Goal: Information Seeking & Learning: Check status

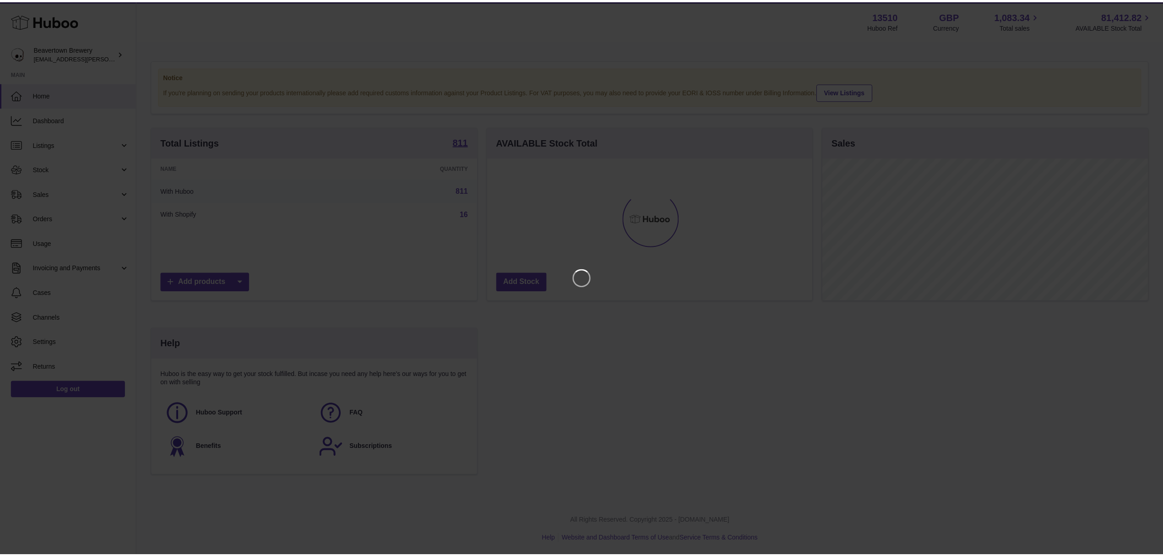
scroll to position [143, 328]
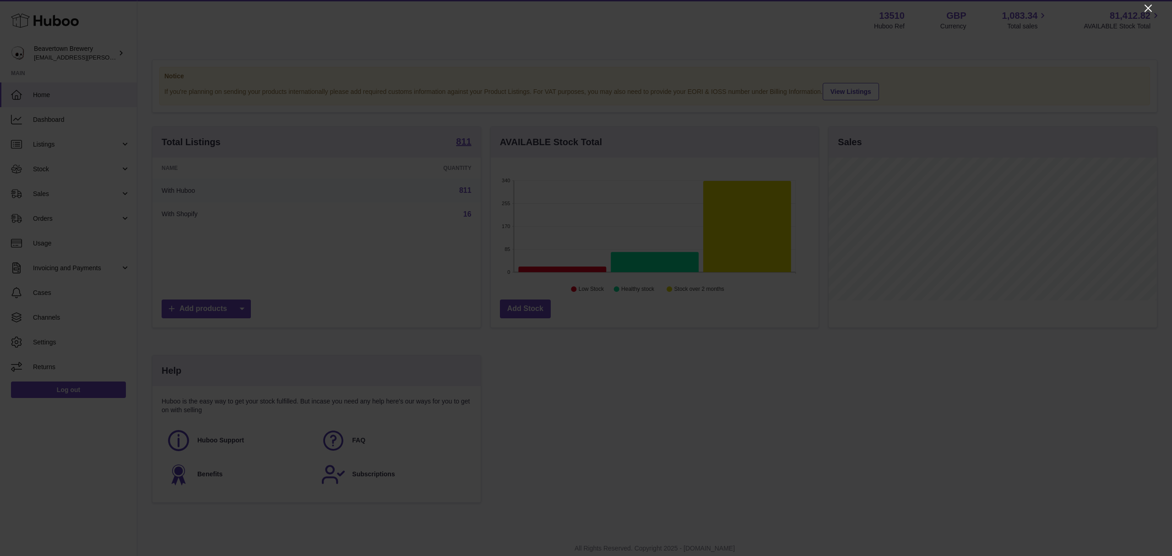
click at [1147, 9] on icon "Close" at bounding box center [1147, 8] width 7 height 7
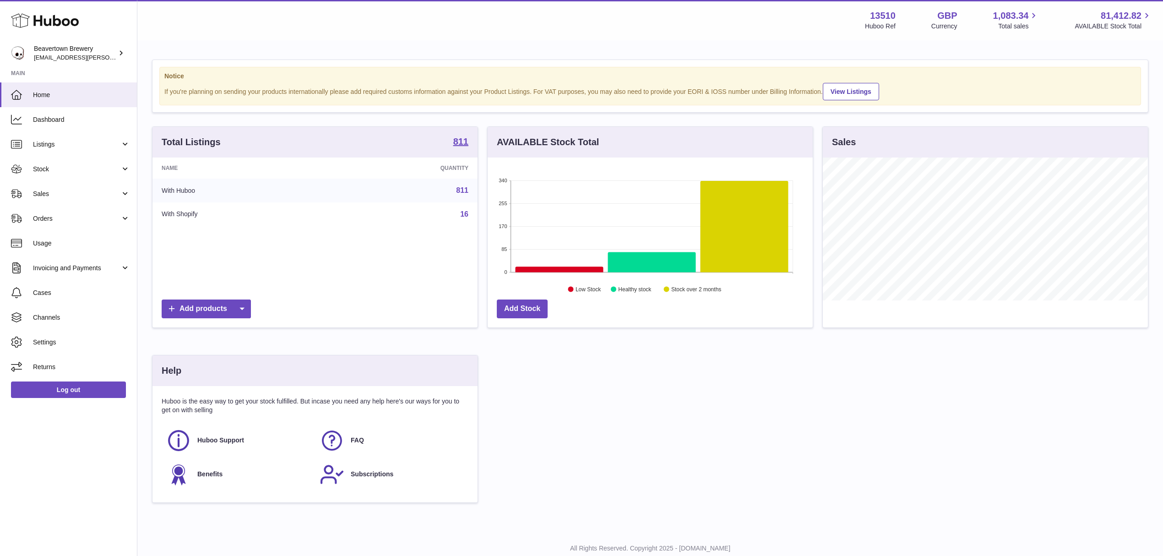
scroll to position [457629, 457447]
click at [44, 190] on span "Sales" at bounding box center [76, 194] width 87 height 9
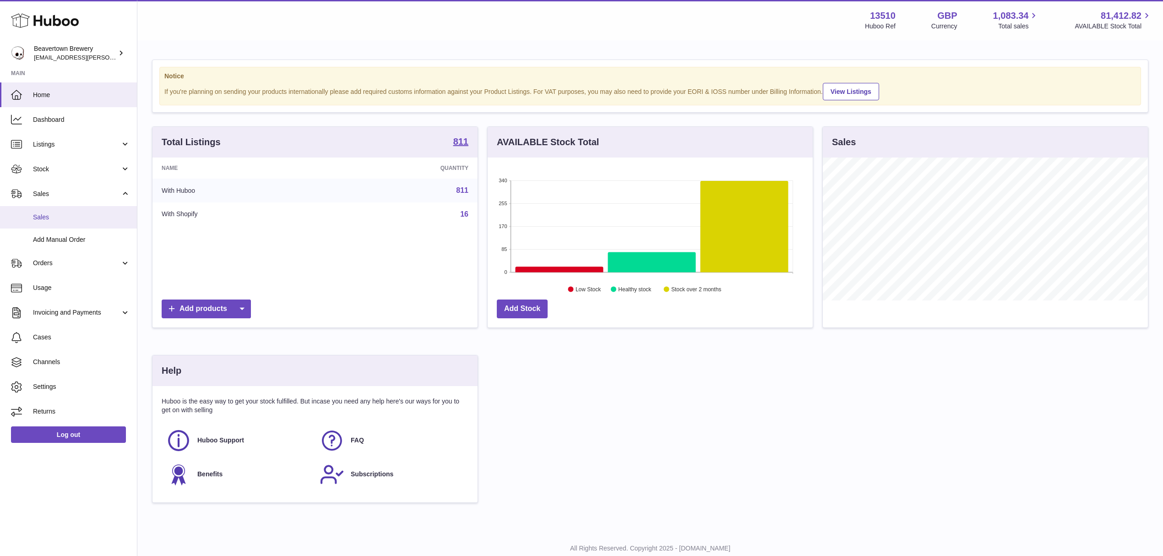
click at [52, 218] on span "Sales" at bounding box center [81, 217] width 97 height 9
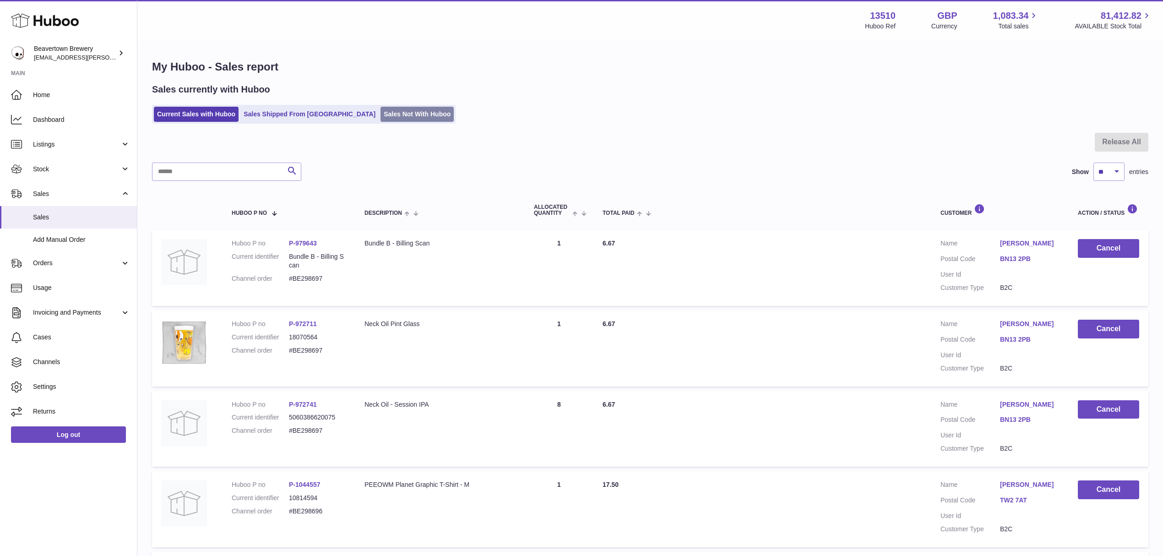
drag, startPoint x: 378, startPoint y: 90, endPoint x: 380, endPoint y: 108, distance: 18.9
click at [379, 93] on div "Sales currently with Huboo" at bounding box center [650, 89] width 996 height 12
click at [381, 108] on link "Sales Not With Huboo" at bounding box center [416, 114] width 73 height 15
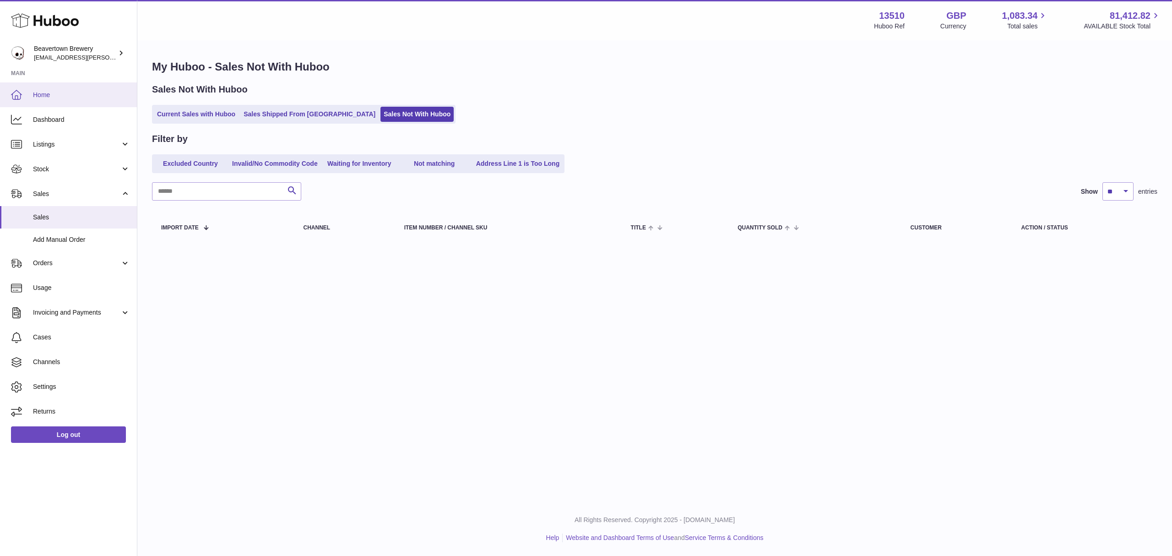
click at [65, 89] on link "Home" at bounding box center [68, 94] width 137 height 25
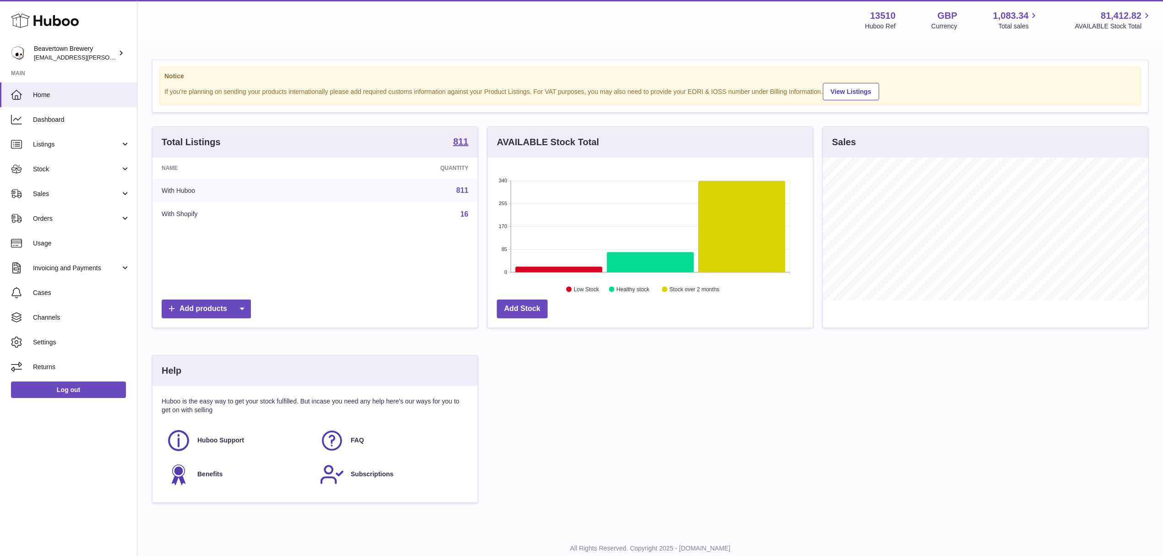
scroll to position [143, 325]
click at [62, 188] on link "Sales" at bounding box center [68, 193] width 137 height 25
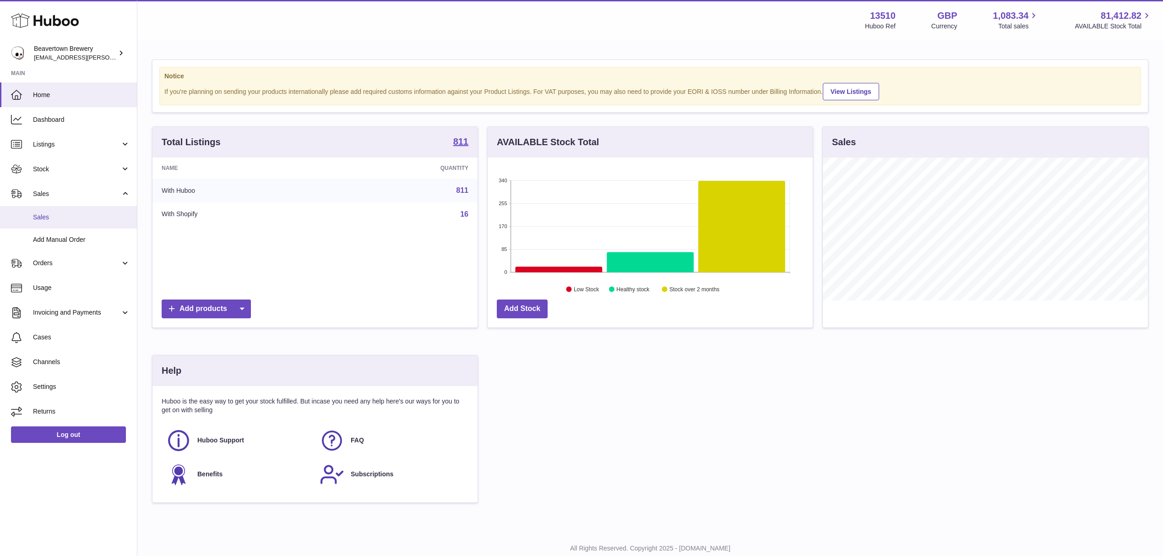
click at [68, 218] on span "Sales" at bounding box center [81, 217] width 97 height 9
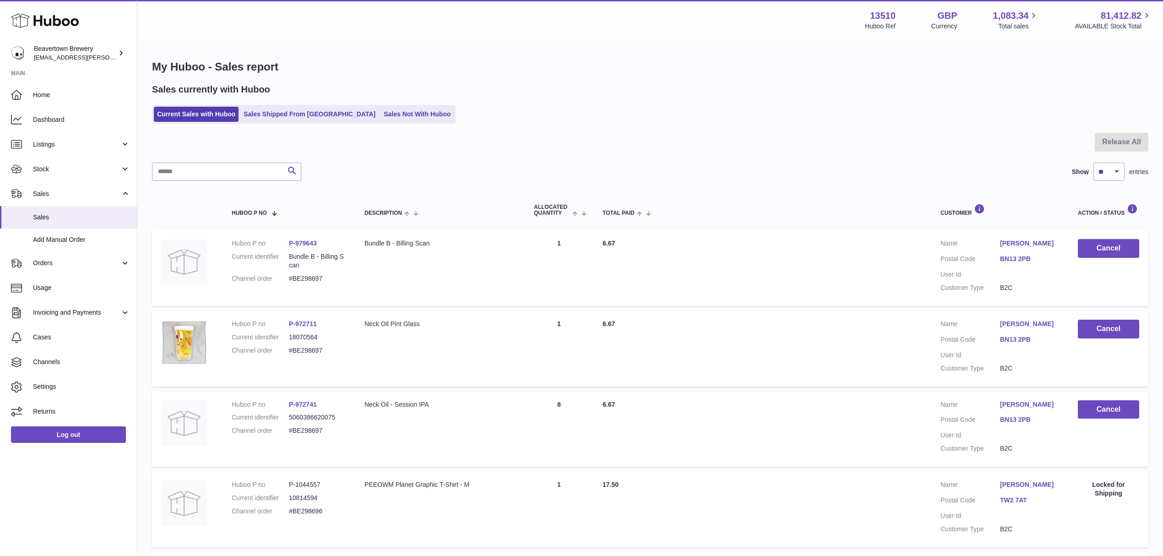
click at [352, 103] on div "Sales currently with Huboo Current Sales with Huboo Sales Shipped From Huboo Sa…" at bounding box center [650, 103] width 996 height 40
click at [392, 127] on div "My Huboo - Sales report Sales currently with Huboo Current Sales with Huboo Sal…" at bounding box center [649, 558] width 1025 height 1034
click at [399, 112] on link "Sales Not With Huboo" at bounding box center [416, 114] width 73 height 15
